Goal: Task Accomplishment & Management: Use online tool/utility

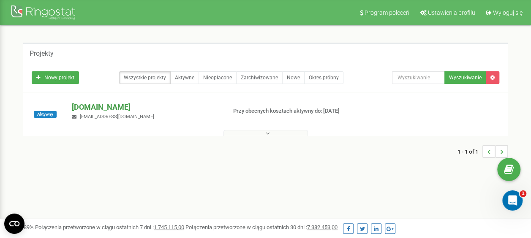
click at [106, 106] on p "[DOMAIN_NAME]" at bounding box center [146, 107] width 148 height 11
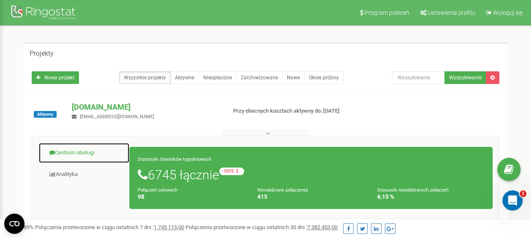
click at [87, 153] on link "Centrum obsługi" at bounding box center [83, 153] width 91 height 21
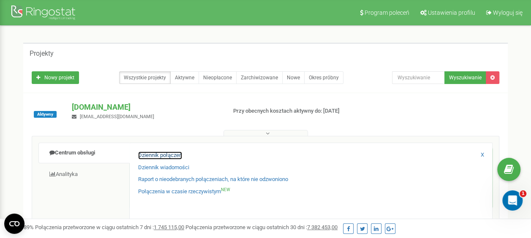
click at [145, 156] on link "Dziennik połączeń" at bounding box center [160, 156] width 44 height 8
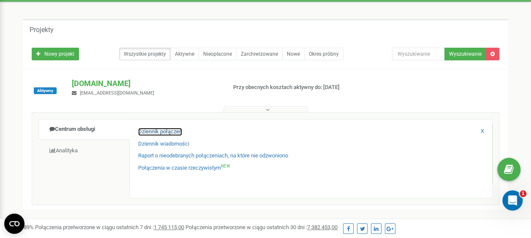
scroll to position [42, 0]
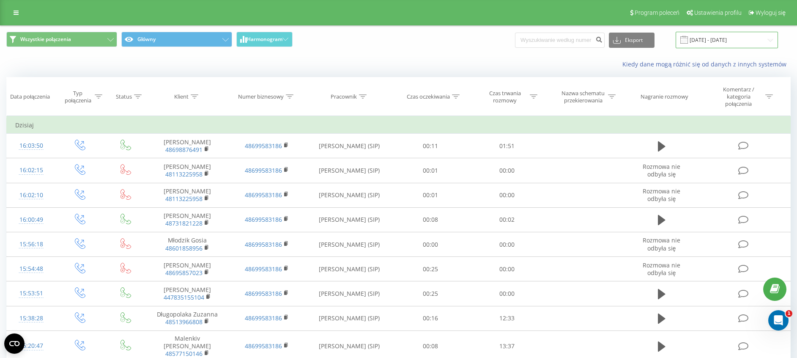
drag, startPoint x: 711, startPoint y: 48, endPoint x: 712, endPoint y: 44, distance: 4.8
click at [711, 48] on input "[DATE] - [DATE]" at bounding box center [727, 40] width 102 height 16
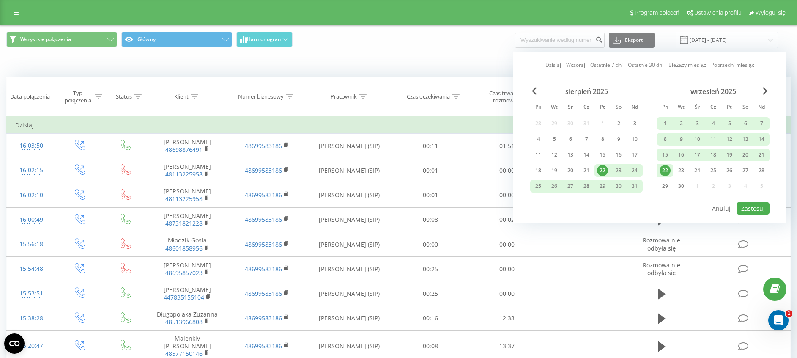
click at [668, 172] on div "22" at bounding box center [665, 170] width 11 height 11
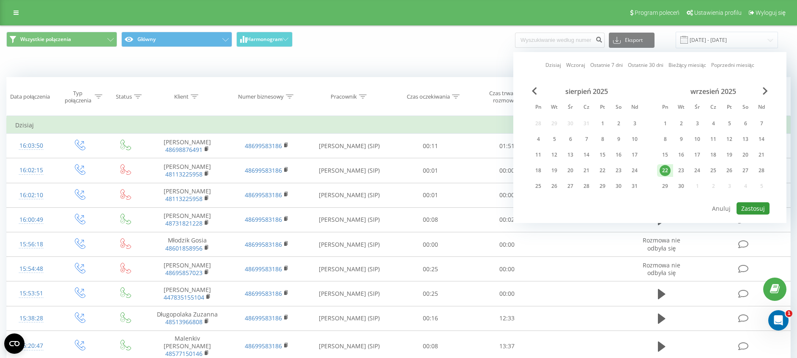
click at [746, 208] on button "Zastosuj" at bounding box center [753, 208] width 33 height 12
type input "22.09.2025 - 22.09.2025"
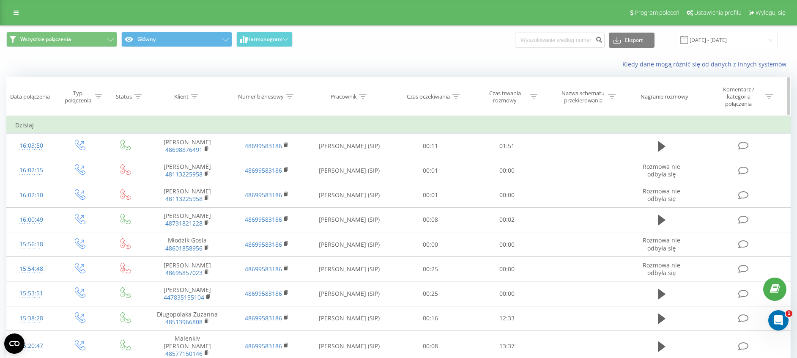
drag, startPoint x: 533, startPoint y: 97, endPoint x: 526, endPoint y: 112, distance: 17.4
click at [533, 97] on icon at bounding box center [534, 96] width 8 height 4
click at [513, 141] on div at bounding box center [502, 141] width 60 height 8
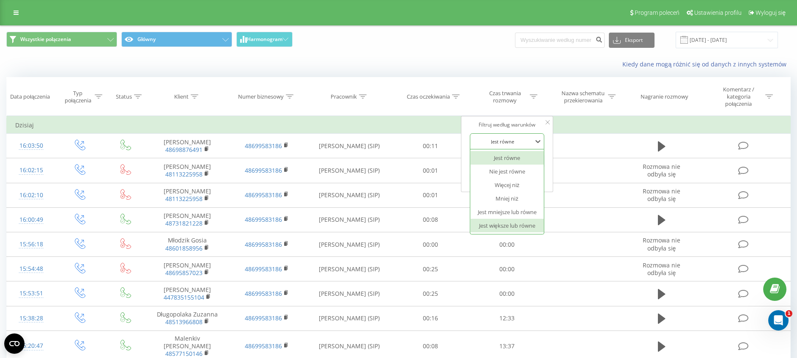
click at [507, 222] on div "Jest większe lub równe" at bounding box center [507, 226] width 74 height 14
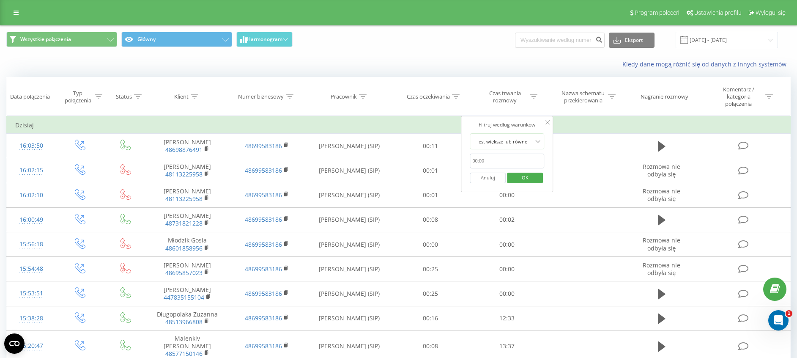
click at [501, 166] on input "text" at bounding box center [507, 160] width 74 height 15
type input "00:20"
click at [532, 179] on span "OK" at bounding box center [525, 177] width 24 height 13
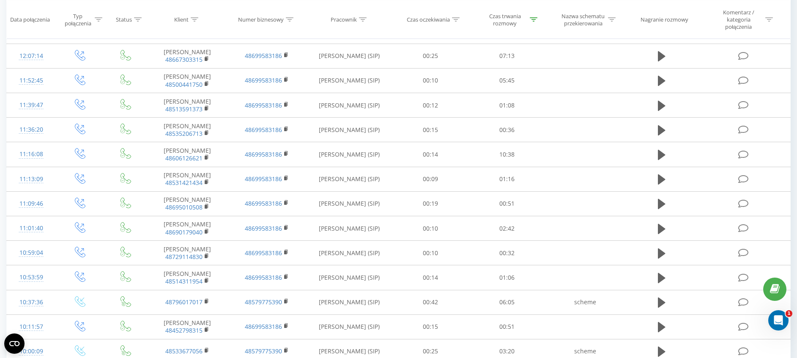
scroll to position [429, 0]
